Goal: Task Accomplishment & Management: Complete application form

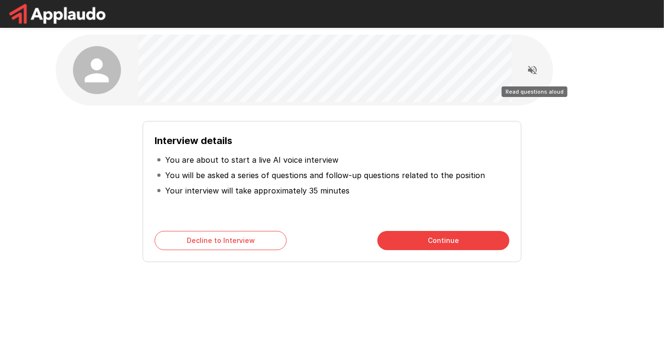
click at [533, 69] on icon "Read questions aloud" at bounding box center [533, 70] width 12 height 12
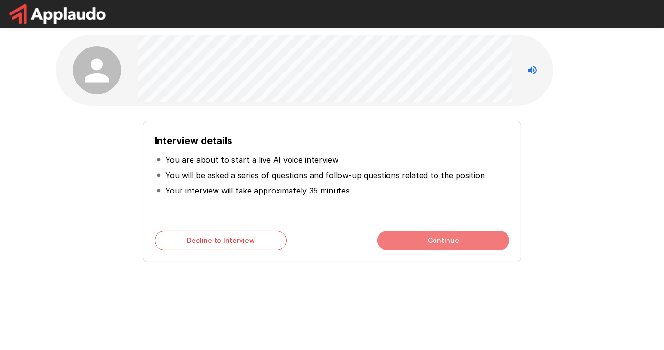
click at [428, 237] on button "Continue" at bounding box center [444, 240] width 132 height 19
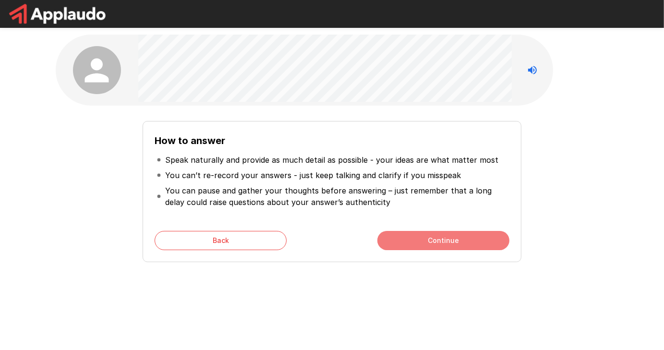
click at [428, 237] on button "Continue" at bounding box center [444, 240] width 132 height 19
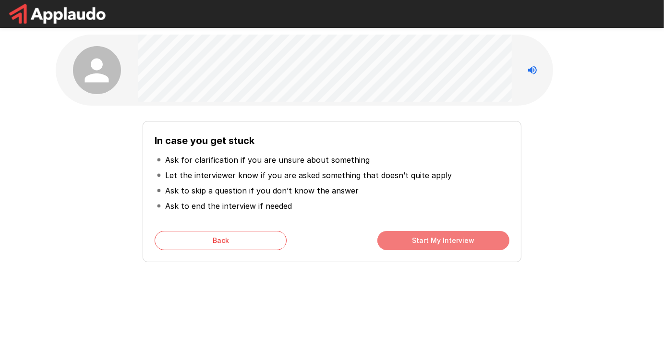
click at [428, 237] on button "Start My Interview" at bounding box center [444, 240] width 132 height 19
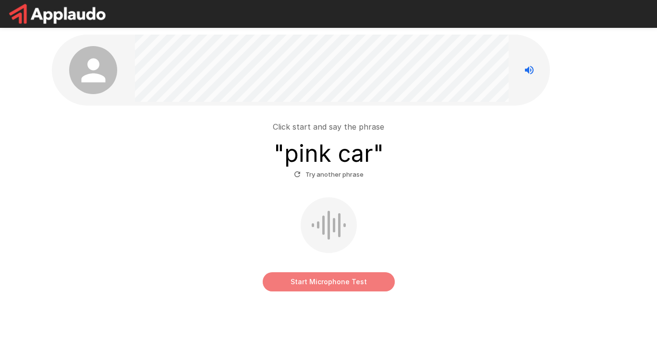
click at [328, 284] on button "Start Microphone Test" at bounding box center [329, 281] width 132 height 19
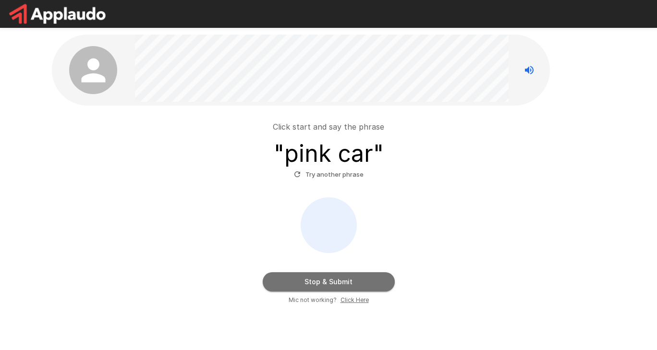
click at [351, 283] on button "Stop & Submit" at bounding box center [329, 281] width 132 height 19
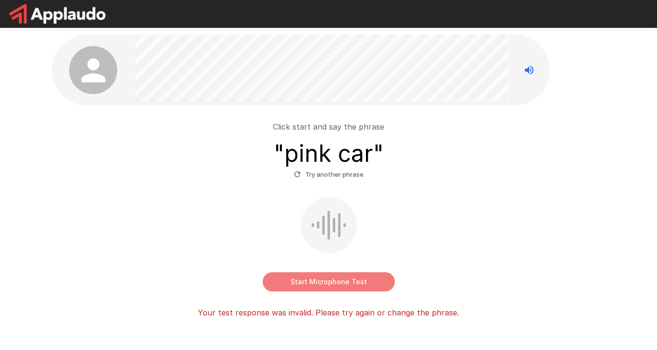
click at [317, 282] on button "Start Microphone Test" at bounding box center [329, 281] width 132 height 19
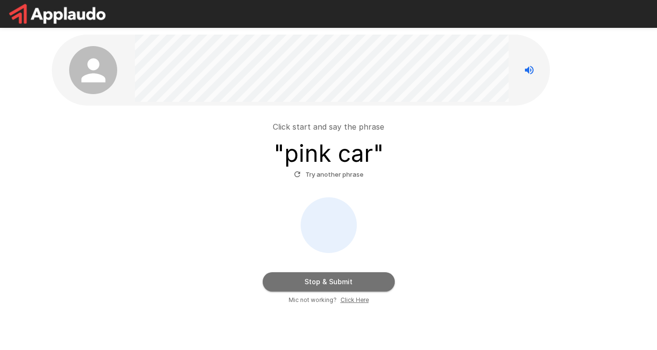
click at [317, 282] on button "Stop & Submit" at bounding box center [329, 281] width 132 height 19
